Goal: Information Seeking & Learning: Learn about a topic

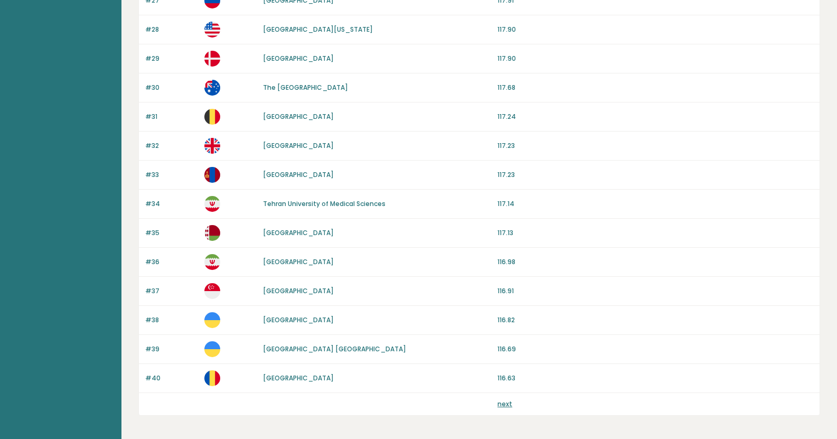
scroll to position [932, 0]
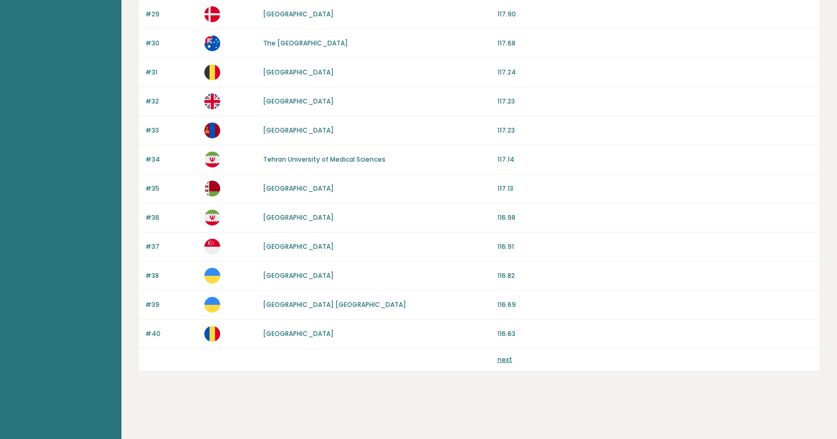
click at [503, 359] on link "next" at bounding box center [504, 359] width 15 height 9
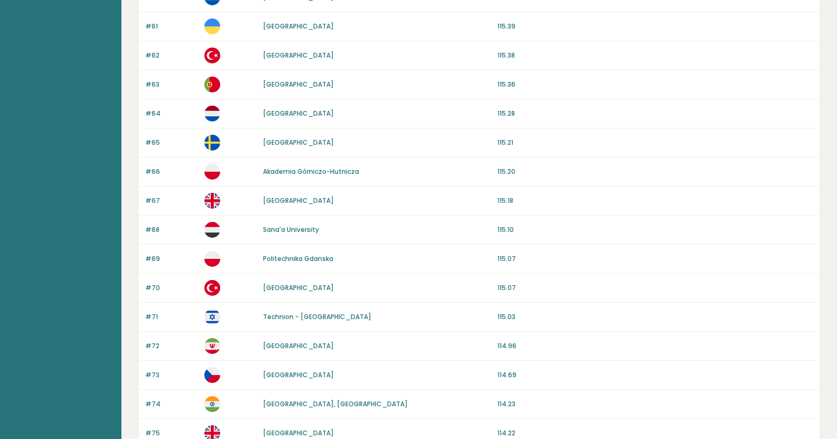
scroll to position [932, 0]
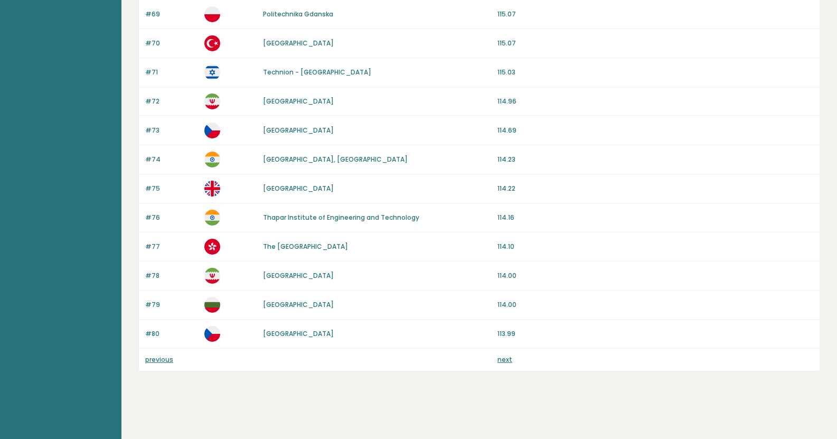
click at [504, 356] on link "next" at bounding box center [504, 359] width 15 height 9
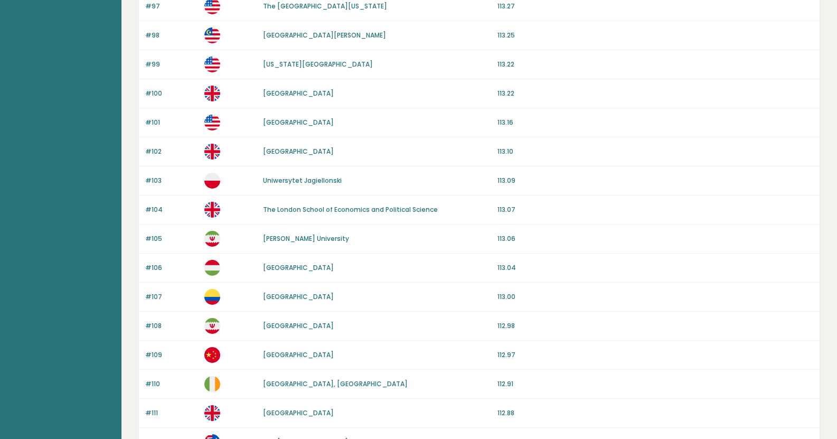
scroll to position [932, 0]
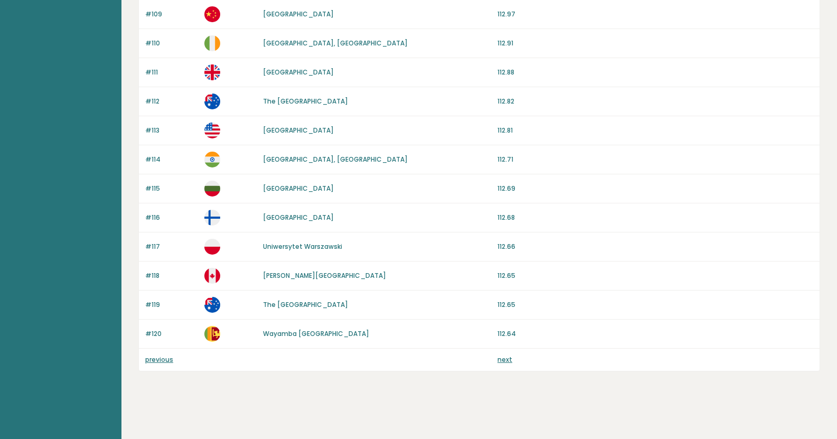
click at [504, 356] on link "next" at bounding box center [504, 359] width 15 height 9
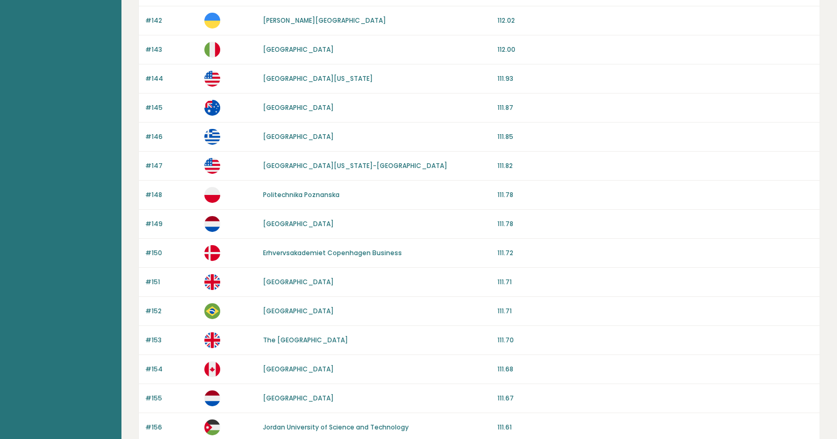
scroll to position [932, 0]
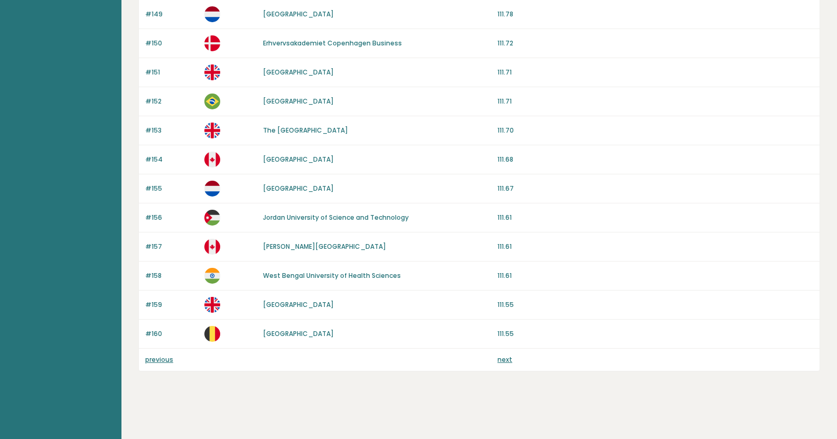
click at [504, 356] on link "next" at bounding box center [504, 359] width 15 height 9
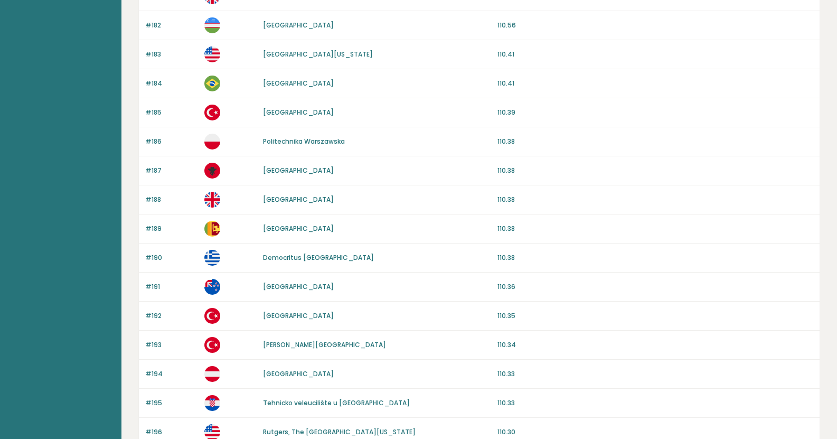
scroll to position [932, 0]
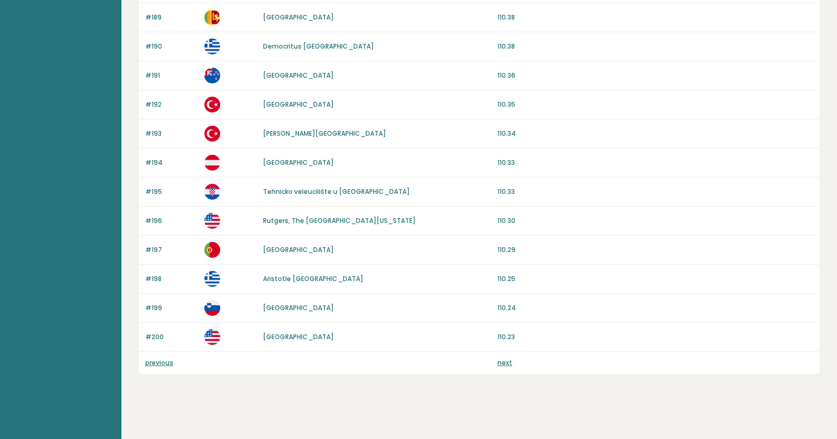
click at [504, 359] on link "next" at bounding box center [504, 362] width 15 height 9
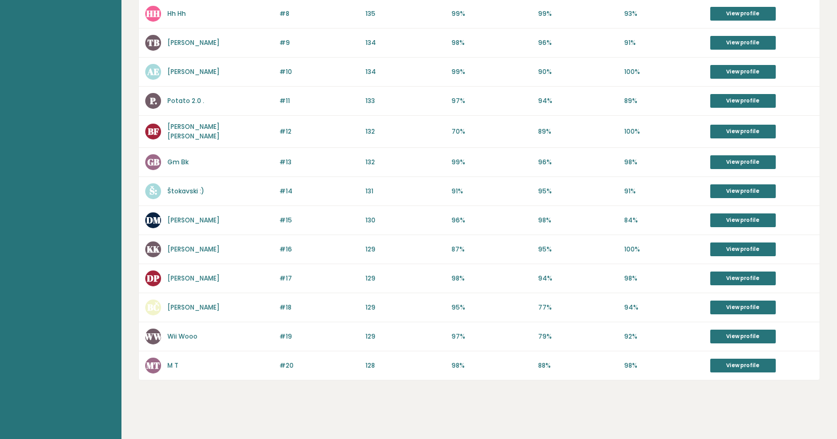
scroll to position [383, 0]
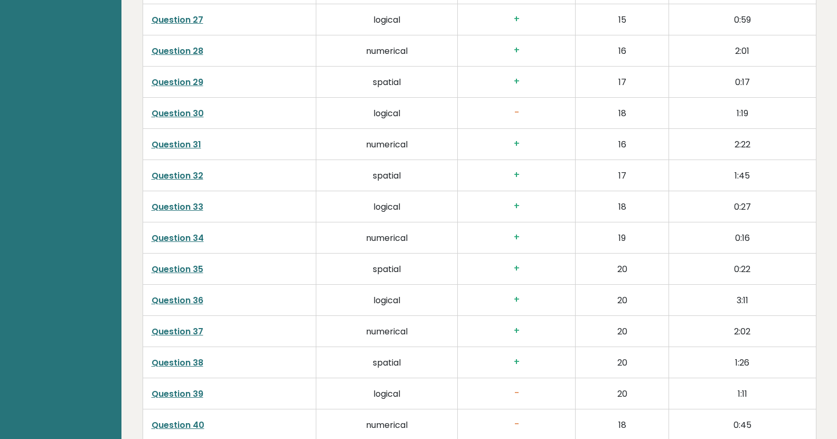
scroll to position [2566, 0]
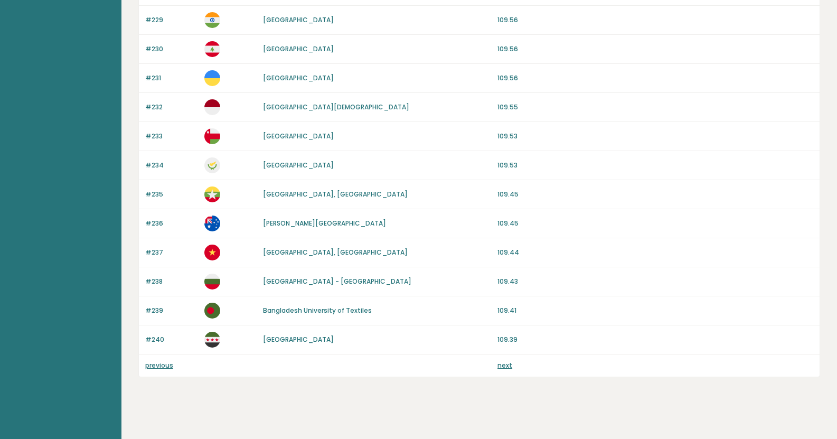
scroll to position [932, 0]
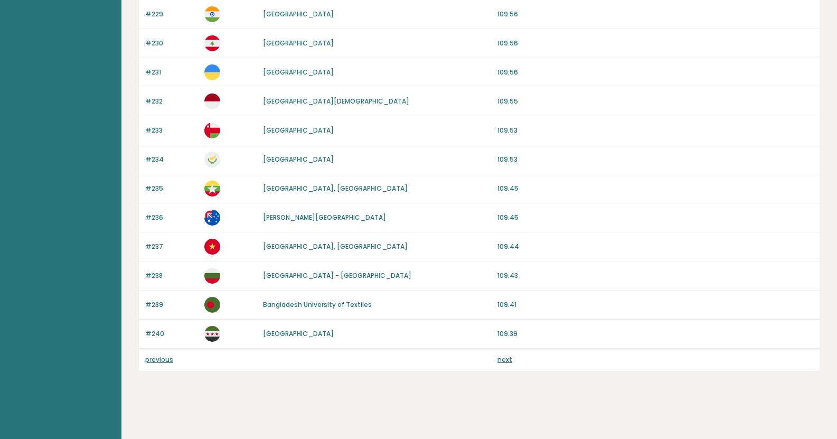
click at [503, 357] on link "next" at bounding box center [504, 359] width 15 height 9
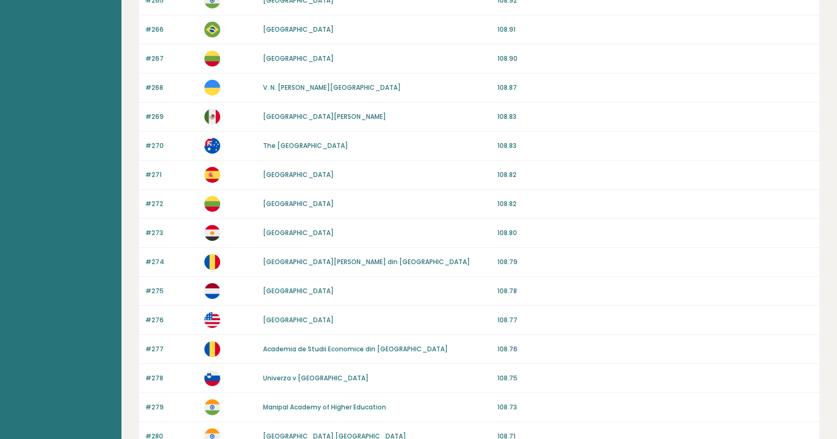
scroll to position [936, 0]
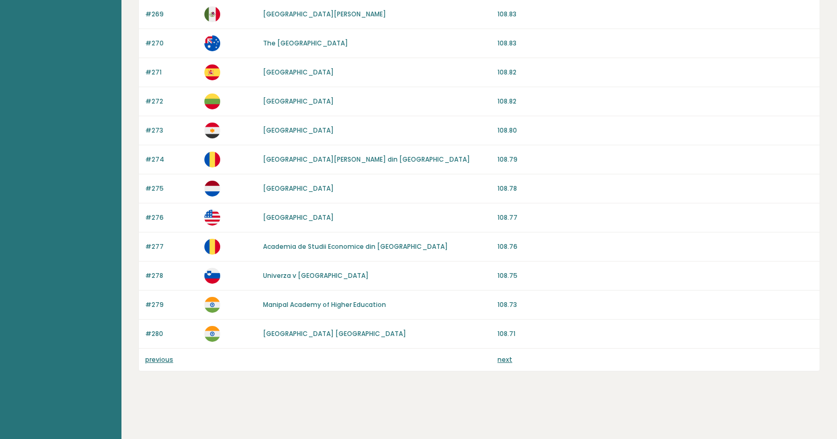
click at [501, 357] on link "next" at bounding box center [504, 359] width 15 height 9
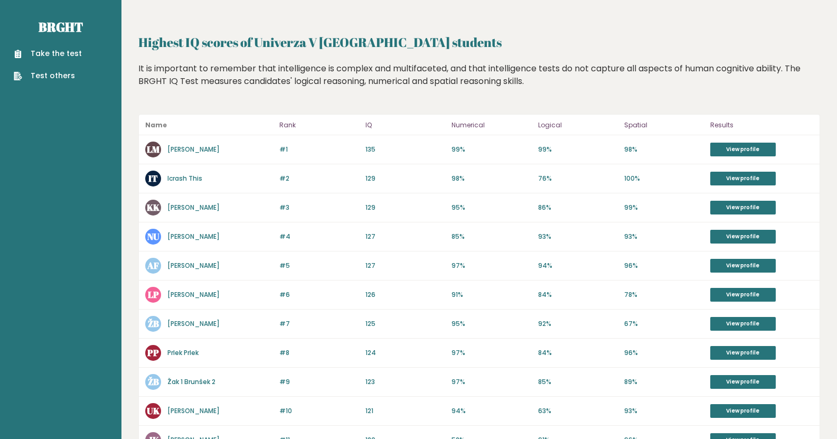
click at [181, 174] on link "Icrash This" at bounding box center [184, 178] width 35 height 9
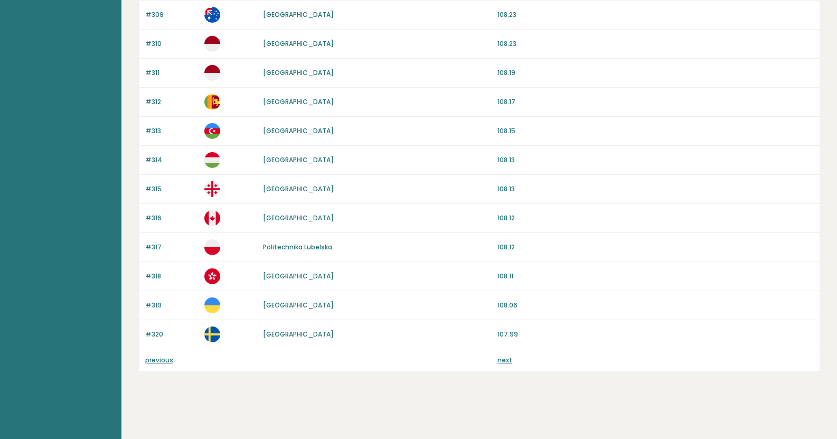
scroll to position [932, 0]
click at [506, 358] on link "next" at bounding box center [504, 359] width 15 height 9
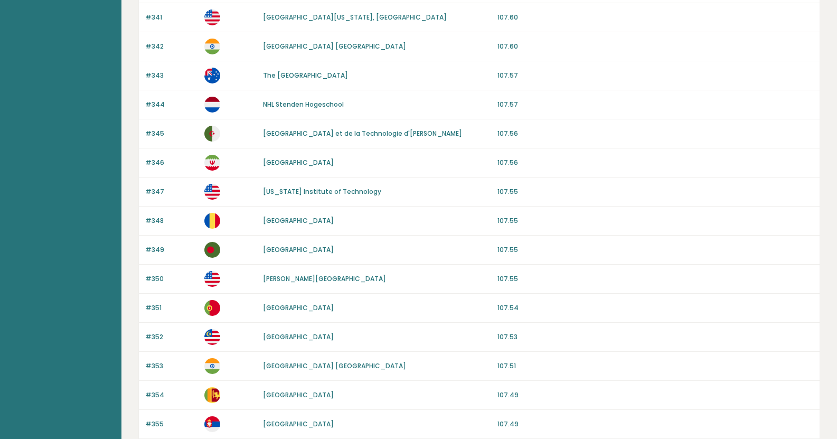
scroll to position [932, 0]
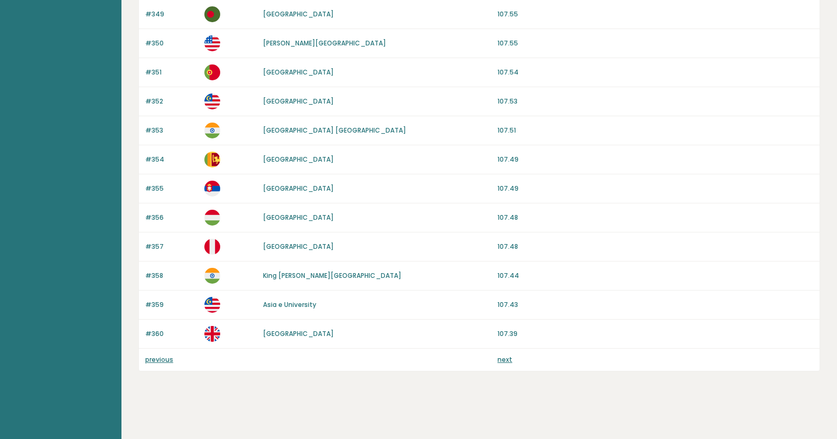
click at [502, 358] on link "next" at bounding box center [504, 359] width 15 height 9
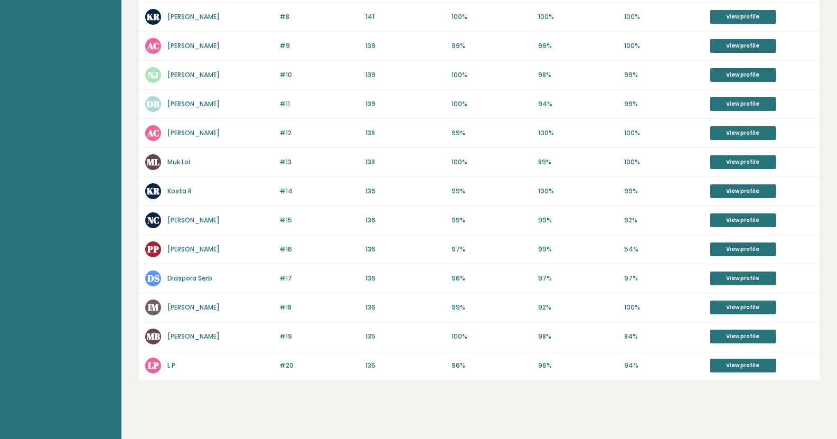
scroll to position [383, 0]
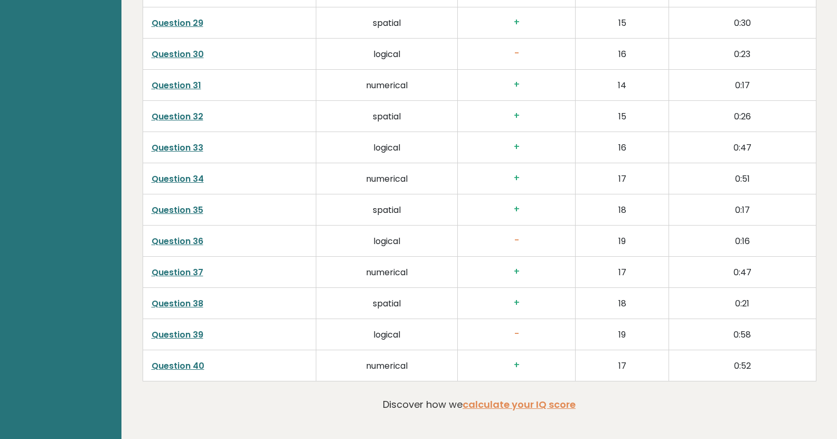
scroll to position [2534, 0]
